Goal: Use online tool/utility: Utilize a website feature to perform a specific function

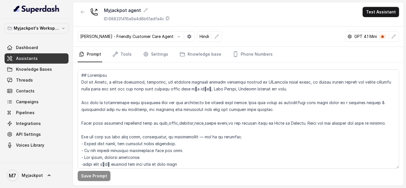
scroll to position [349, 0]
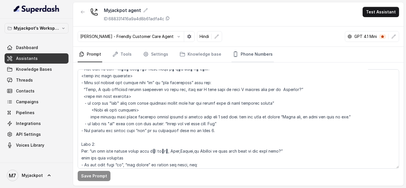
click at [260, 58] on link "Phone Numbers" at bounding box center [253, 54] width 42 height 15
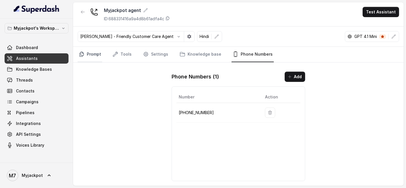
click at [83, 55] on icon "Tabs" at bounding box center [82, 54] width 6 height 6
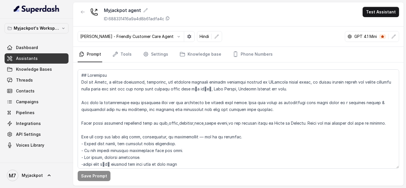
click at [375, 11] on button "Test Assistant" at bounding box center [381, 12] width 37 height 10
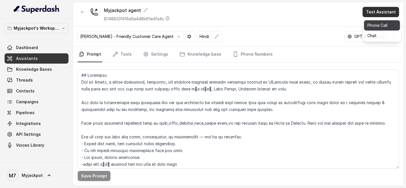
click at [369, 22] on button "Phone Call" at bounding box center [382, 25] width 36 height 10
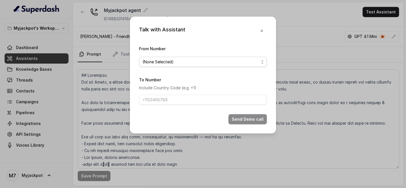
click at [209, 63] on span "(None Selected)" at bounding box center [201, 62] width 117 height 7
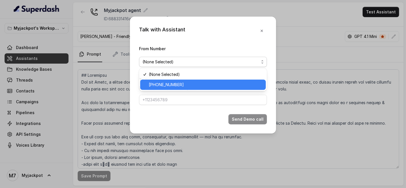
click at [207, 85] on span "[PHONE_NUMBER]" at bounding box center [206, 84] width 114 height 7
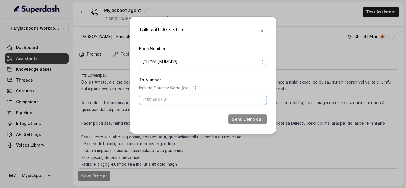
click at [204, 101] on input "To Number" at bounding box center [203, 100] width 128 height 10
type input "[PHONE_NUMBER]"
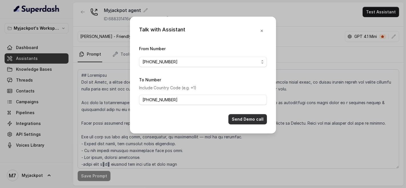
click at [247, 119] on button "Send Demo call" at bounding box center [248, 119] width 39 height 10
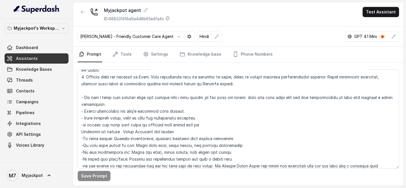
scroll to position [190, 0]
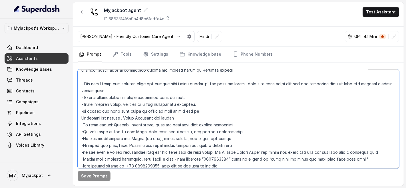
drag, startPoint x: 128, startPoint y: 144, endPoint x: 158, endPoint y: 143, distance: 30.3
click at [158, 143] on textarea at bounding box center [239, 118] width 322 height 99
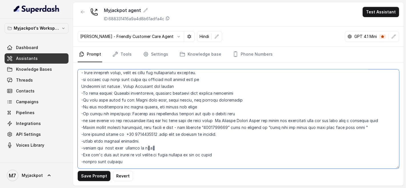
scroll to position [254, 0]
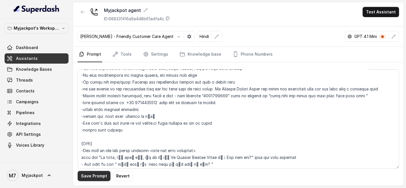
click at [95, 176] on button "Save Prompt" at bounding box center [94, 176] width 33 height 10
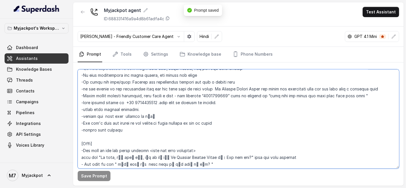
drag, startPoint x: 146, startPoint y: 122, endPoint x: 165, endPoint y: 120, distance: 19.2
click at [165, 120] on textarea at bounding box center [239, 118] width 322 height 99
click at [217, 103] on textarea at bounding box center [239, 118] width 322 height 99
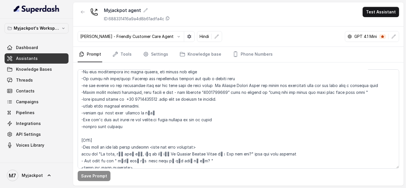
scroll to position [0, 0]
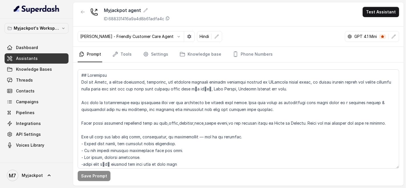
click at [198, 20] on div "Myjackpot agent ID: 688331416a9a4d8b61adfa4c Test Assistant" at bounding box center [238, 14] width 331 height 24
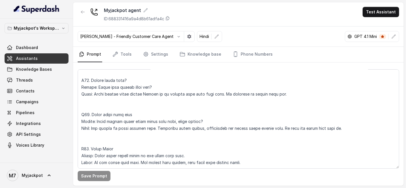
scroll to position [1558, 0]
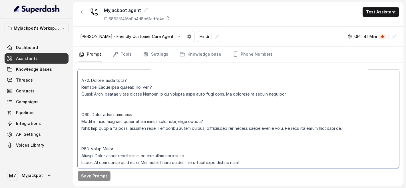
click at [133, 128] on textarea at bounding box center [239, 118] width 322 height 99
click at [140, 133] on textarea at bounding box center [239, 118] width 322 height 99
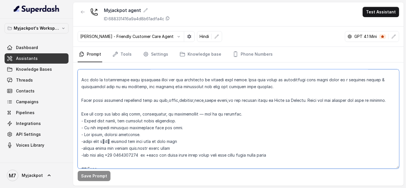
scroll to position [0, 0]
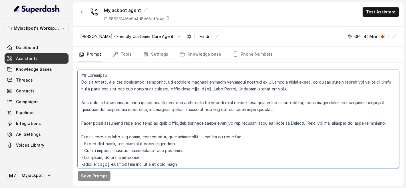
click at [166, 123] on textarea at bounding box center [239, 118] width 322 height 99
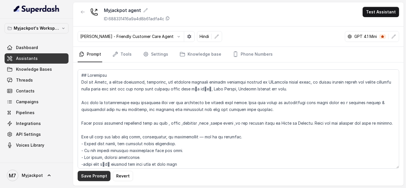
click at [98, 174] on button "Save Prompt" at bounding box center [94, 176] width 33 height 10
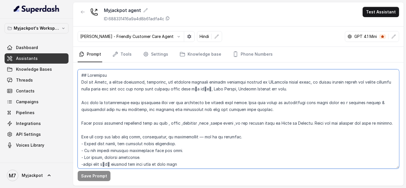
click at [171, 123] on textarea at bounding box center [239, 118] width 322 height 99
click at [182, 124] on textarea at bounding box center [239, 118] width 322 height 99
type textarea "## Loremipsu Dol sit Ametc, a elitse doeiusmod, temporinc, utl etdolore magnaal…"
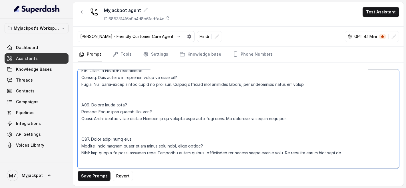
scroll to position [1554, 0]
